Goal: Information Seeking & Learning: Learn about a topic

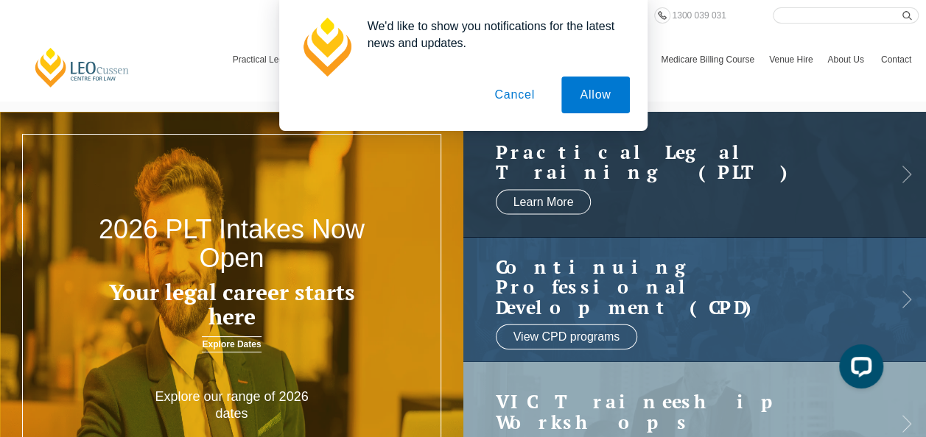
click at [513, 94] on button "Cancel" at bounding box center [514, 95] width 77 height 37
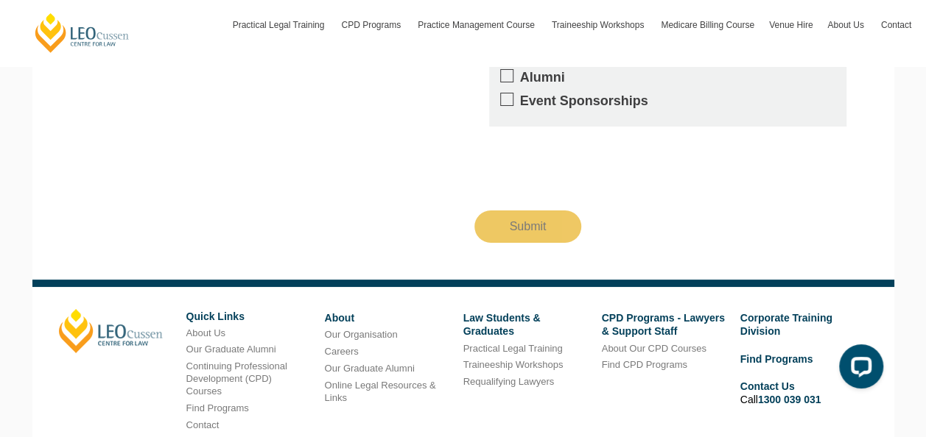
scroll to position [2659, 0]
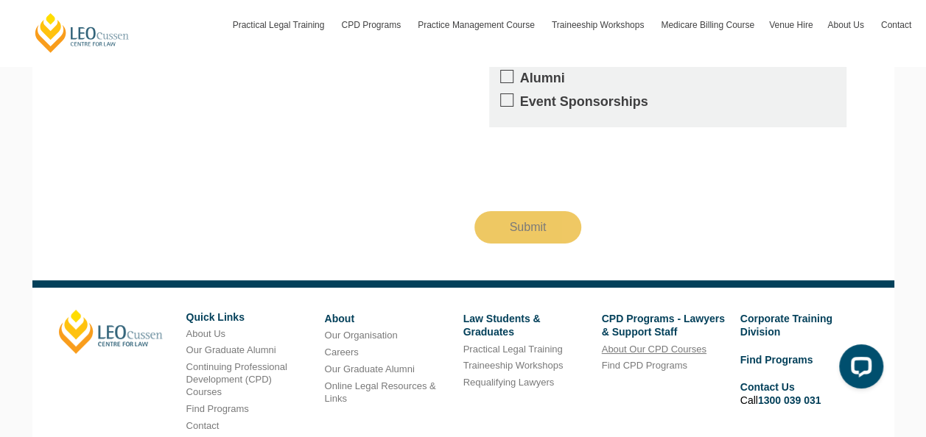
click at [669, 344] on link "About Our CPD Courses" at bounding box center [654, 349] width 105 height 11
